Goal: Use online tool/utility: Utilize a website feature to perform a specific function

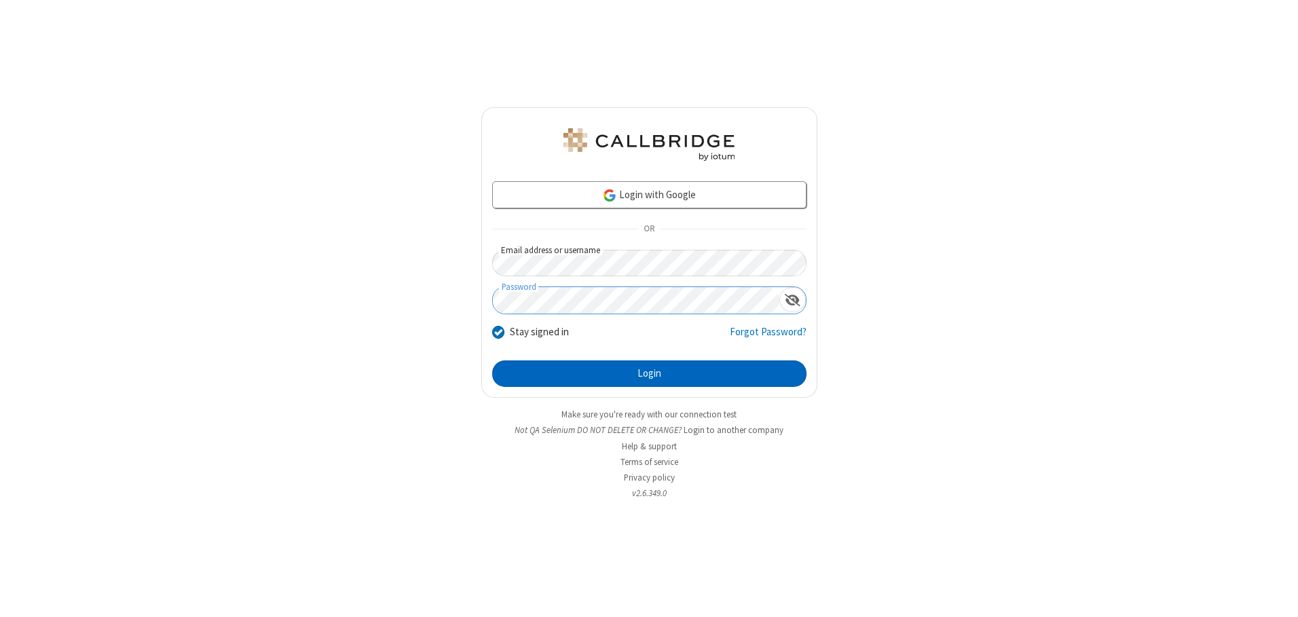
click at [649, 373] on button "Login" at bounding box center [649, 373] width 314 height 27
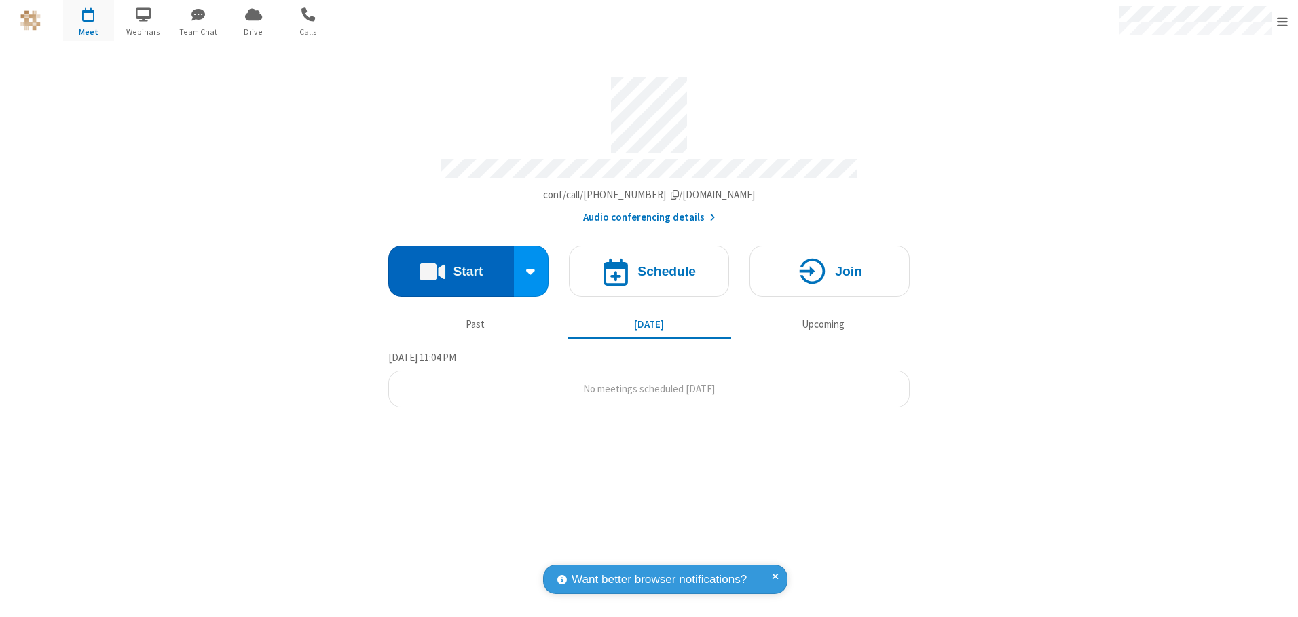
click at [451, 266] on button "Start" at bounding box center [451, 271] width 126 height 51
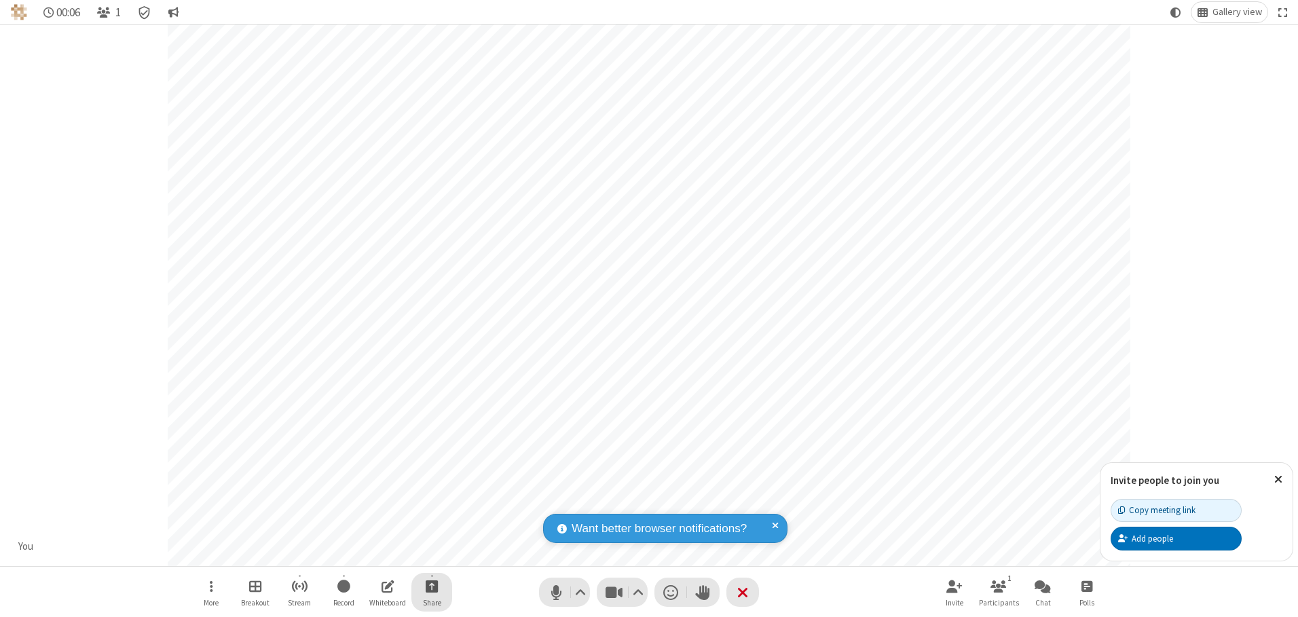
click at [432, 586] on span "Start sharing" at bounding box center [432, 586] width 13 height 17
click at [377, 553] on span "Share my screen" at bounding box center [377, 555] width 16 height 12
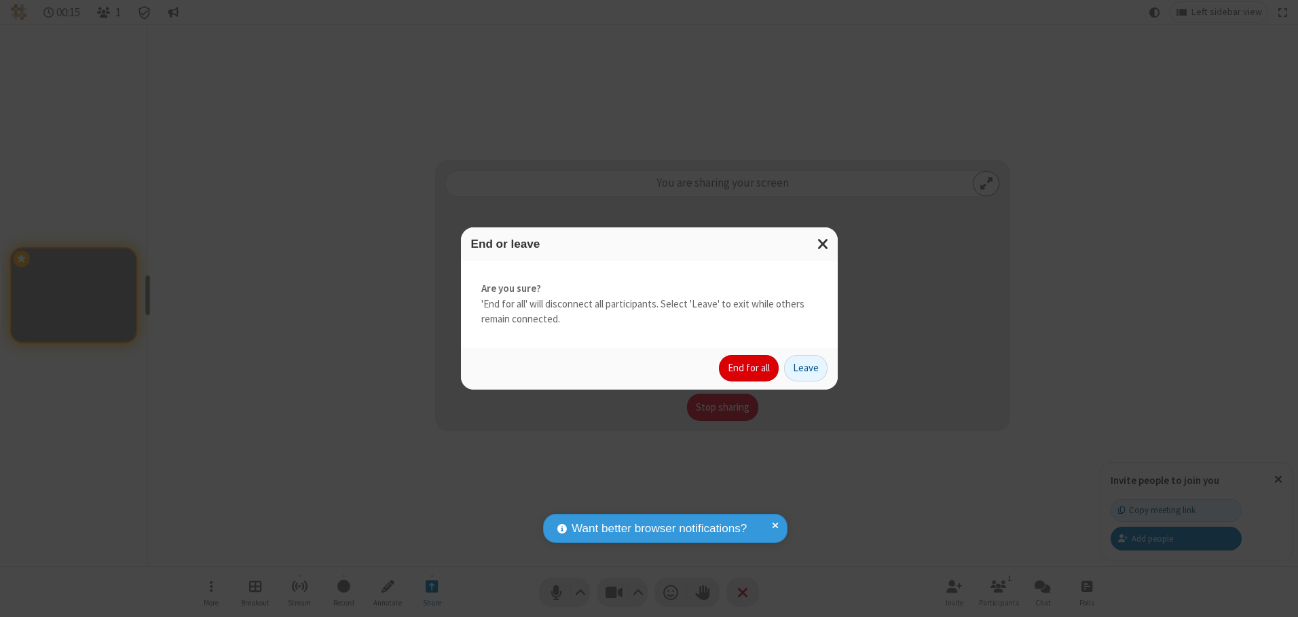
click at [749, 368] on button "End for all" at bounding box center [749, 368] width 60 height 27
